Goal: Task Accomplishment & Management: Use online tool/utility

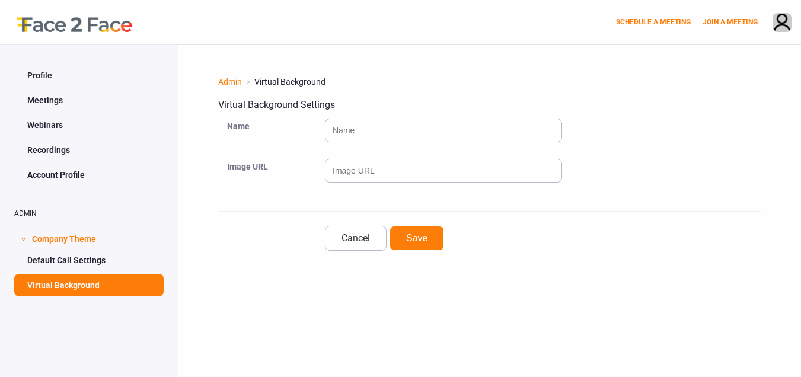
click at [60, 241] on span "Company Theme" at bounding box center [64, 237] width 64 height 23
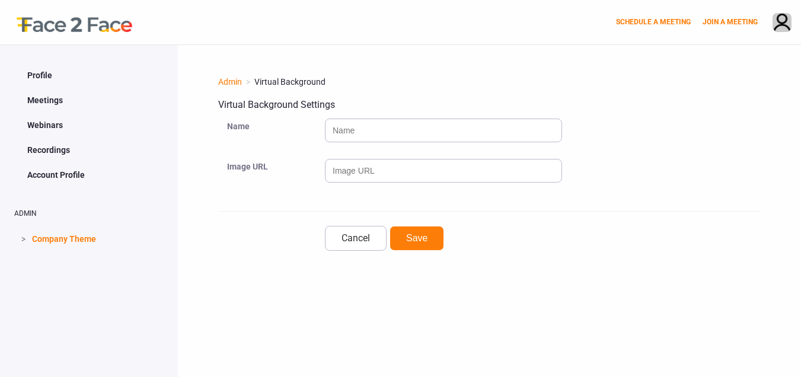
click at [60, 241] on span "Company Theme" at bounding box center [64, 237] width 64 height 23
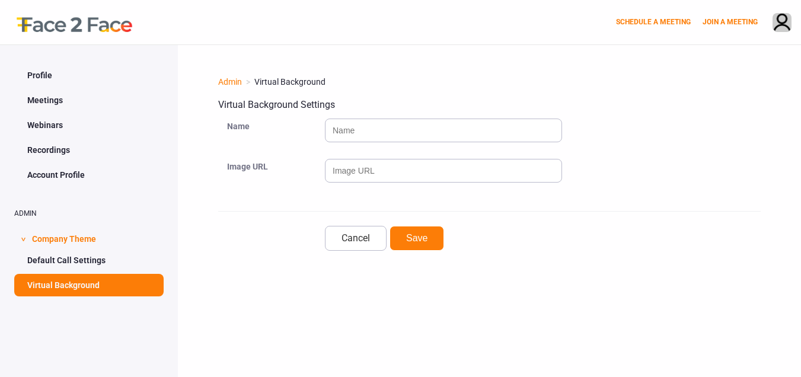
click at [62, 260] on link "Default Call Settings" at bounding box center [88, 260] width 149 height 23
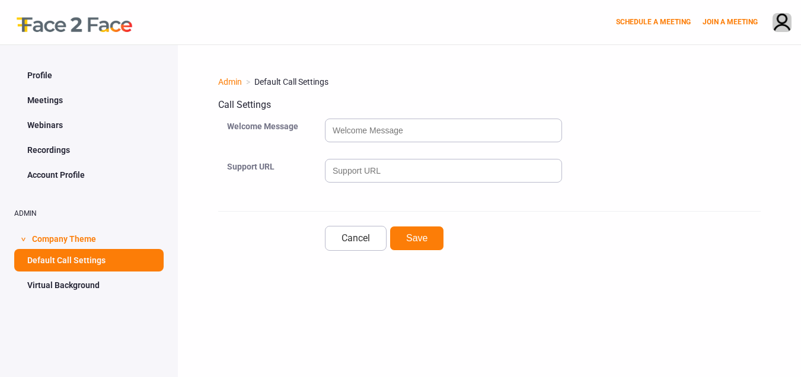
click at [71, 234] on span "Company Theme" at bounding box center [64, 237] width 64 height 23
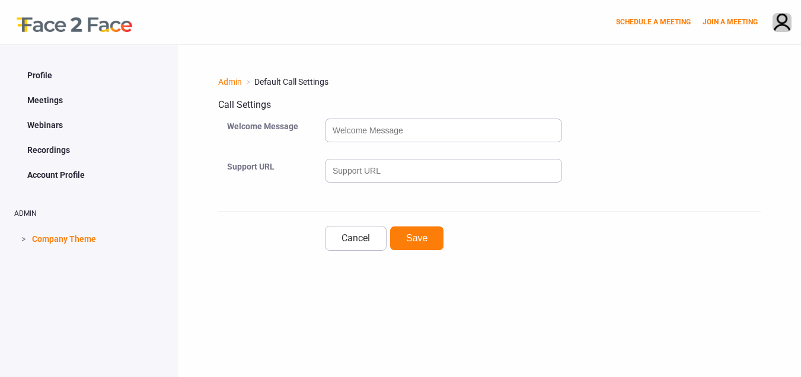
click at [69, 236] on span "Company Theme" at bounding box center [64, 237] width 64 height 23
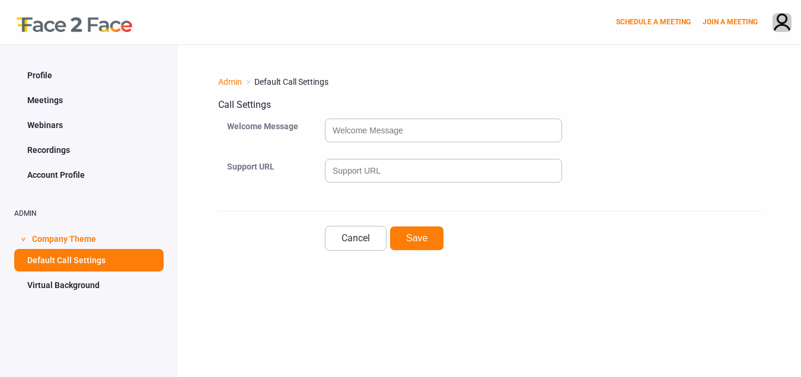
click at [72, 267] on link "Default Call Settings" at bounding box center [88, 260] width 149 height 23
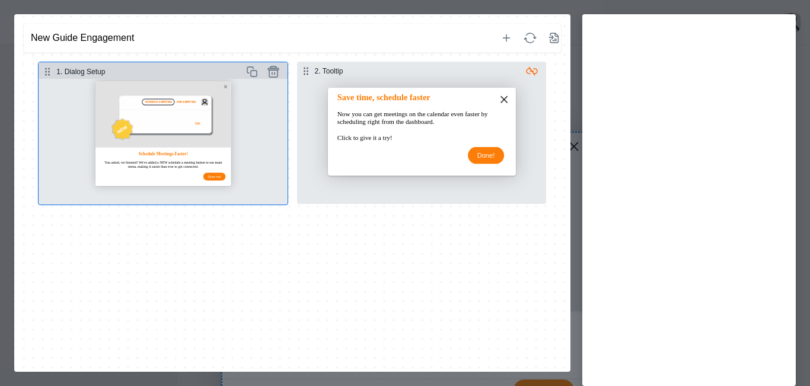
click at [167, 114] on button "Select step" at bounding box center [163, 142] width 249 height 126
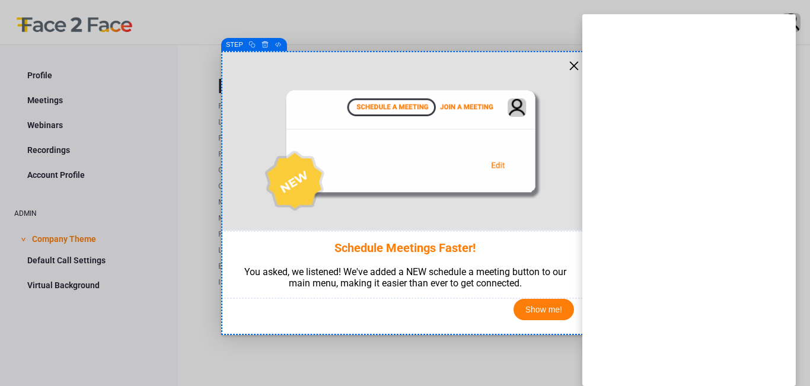
click at [186, 103] on div at bounding box center [405, 193] width 810 height 386
click at [386, 103] on img at bounding box center [405, 147] width 289 height 144
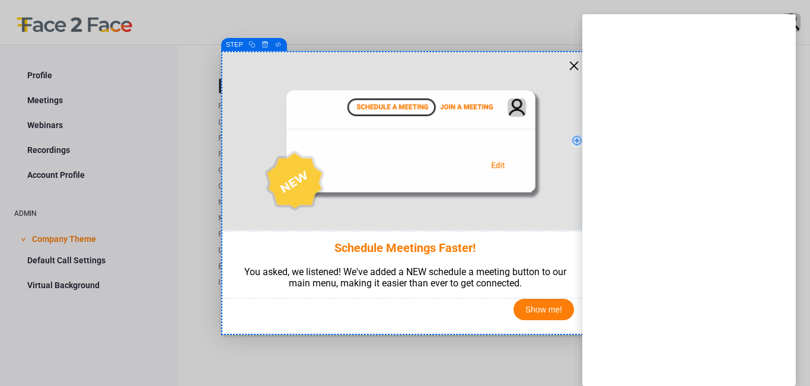
click at [386, 103] on img at bounding box center [405, 147] width 289 height 144
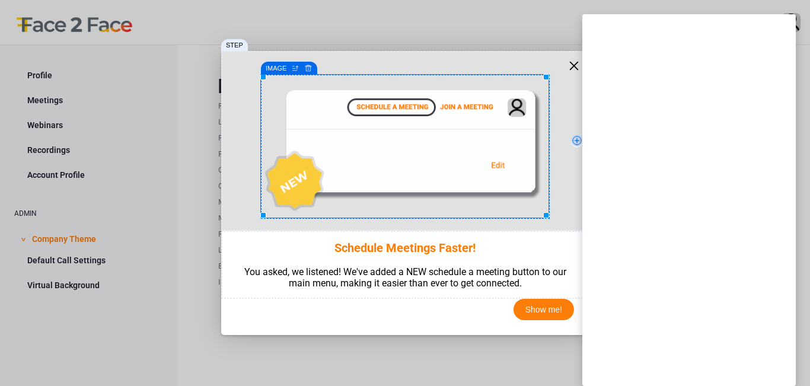
click at [386, 103] on img at bounding box center [405, 147] width 289 height 144
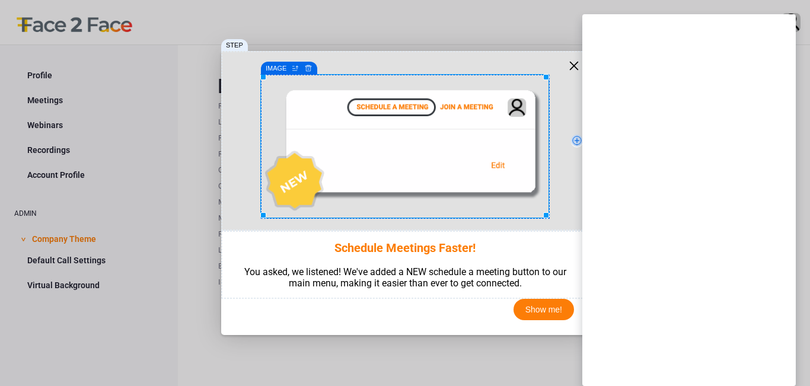
drag, startPoint x: 386, startPoint y: 103, endPoint x: 395, endPoint y: 108, distance: 10.4
click at [386, 103] on img at bounding box center [405, 147] width 289 height 144
click at [508, 156] on img at bounding box center [405, 147] width 289 height 144
click at [573, 71] on div "close" at bounding box center [574, 66] width 12 height 12
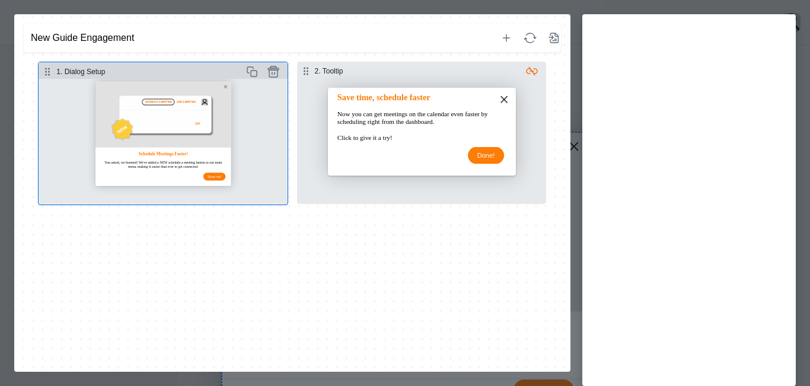
click at [123, 149] on button "Select step" at bounding box center [163, 142] width 249 height 126
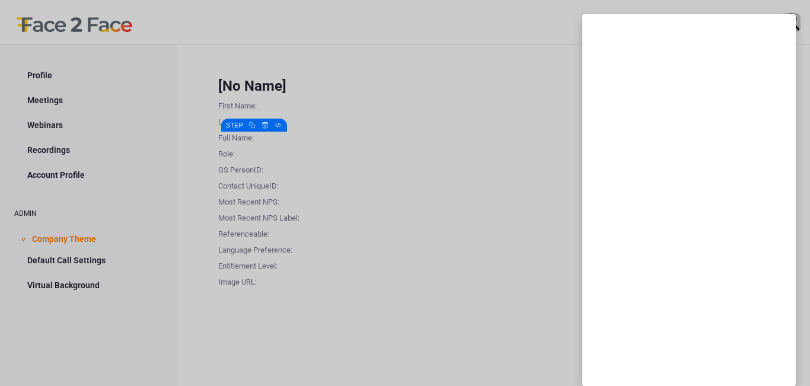
click at [123, 149] on div at bounding box center [405, 193] width 810 height 386
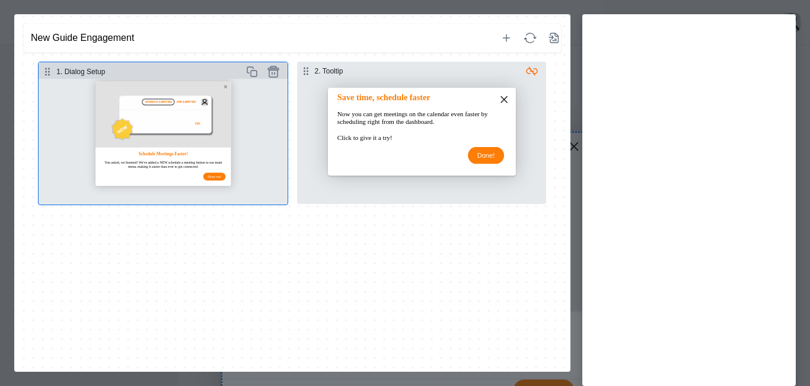
click at [220, 131] on button "Select step" at bounding box center [163, 142] width 249 height 126
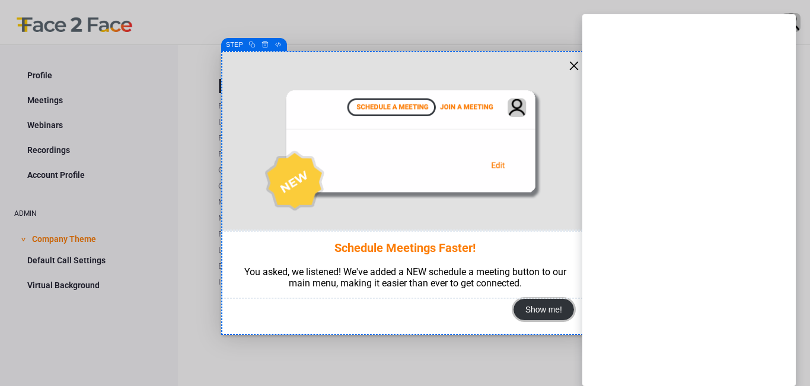
click at [555, 312] on div "Show me!" at bounding box center [543, 309] width 60 height 21
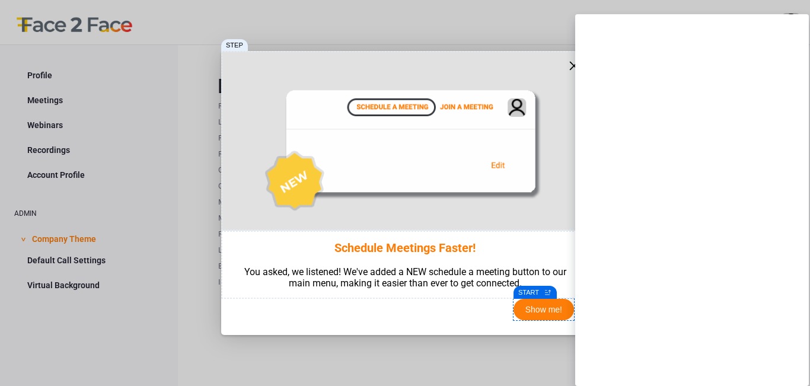
click at [540, 294] on div "START Go to Parent" at bounding box center [535, 292] width 34 height 8
click at [462, 168] on img at bounding box center [405, 147] width 289 height 144
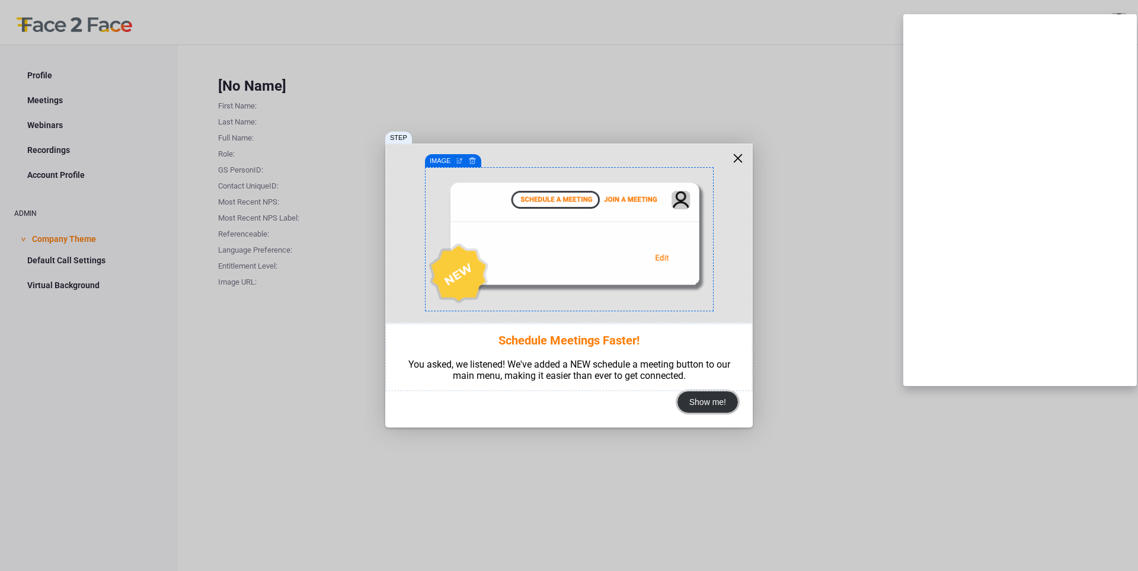
click at [701, 376] on div "Show me!" at bounding box center [707, 401] width 60 height 21
click at [800, 307] on div at bounding box center [569, 285] width 1138 height 571
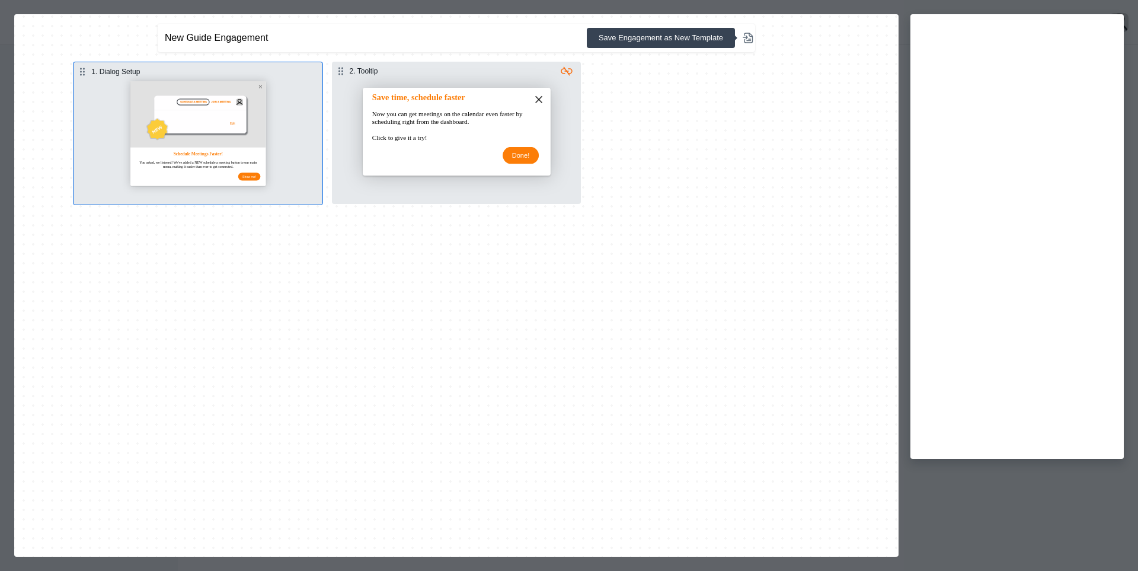
click at [749, 40] on icon "button" at bounding box center [748, 38] width 14 height 14
click at [738, 38] on div "Save" at bounding box center [738, 38] width 16 height 28
click at [658, 34] on input "string" at bounding box center [622, 38] width 105 height 18
type input "Face to Face"
click at [740, 39] on div "Save" at bounding box center [738, 38] width 16 height 28
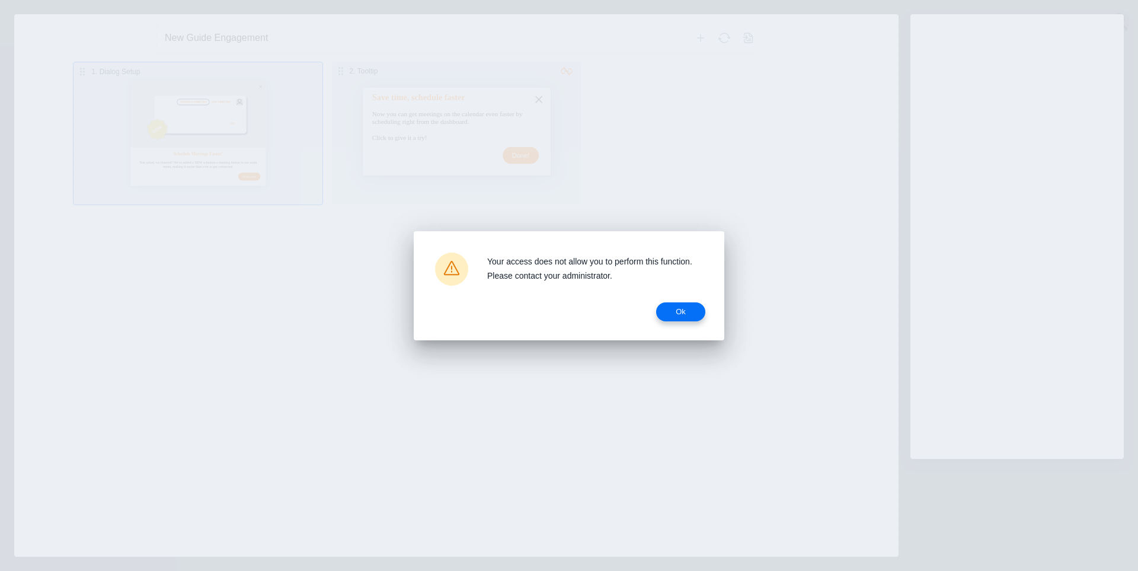
click at [687, 313] on span "Ok" at bounding box center [681, 311] width 30 height 9
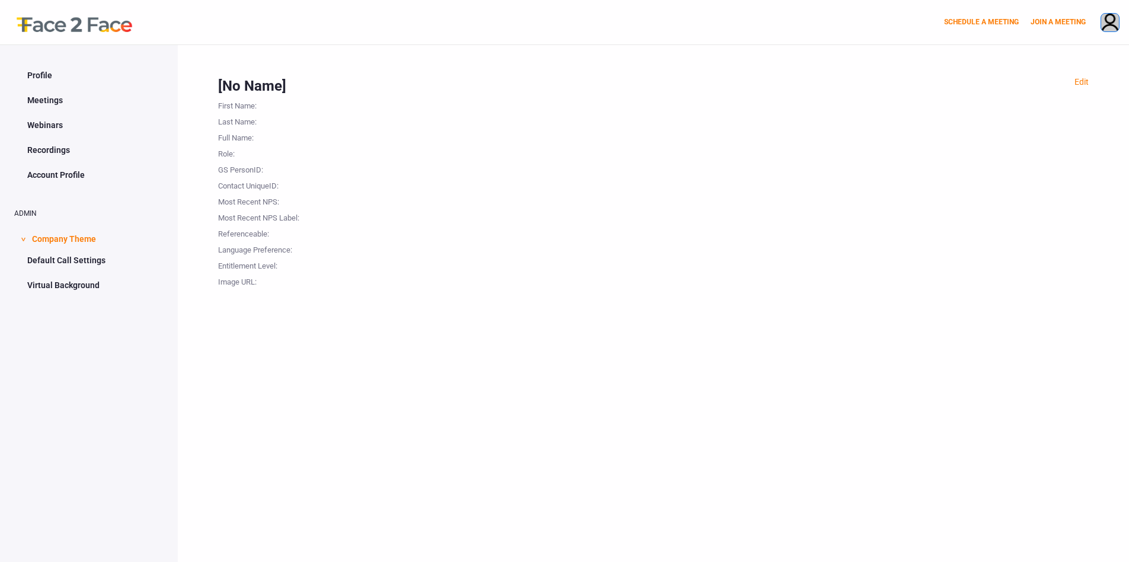
click at [1104, 30] on img at bounding box center [1110, 24] width 18 height 20
